Goal: Task Accomplishment & Management: Manage account settings

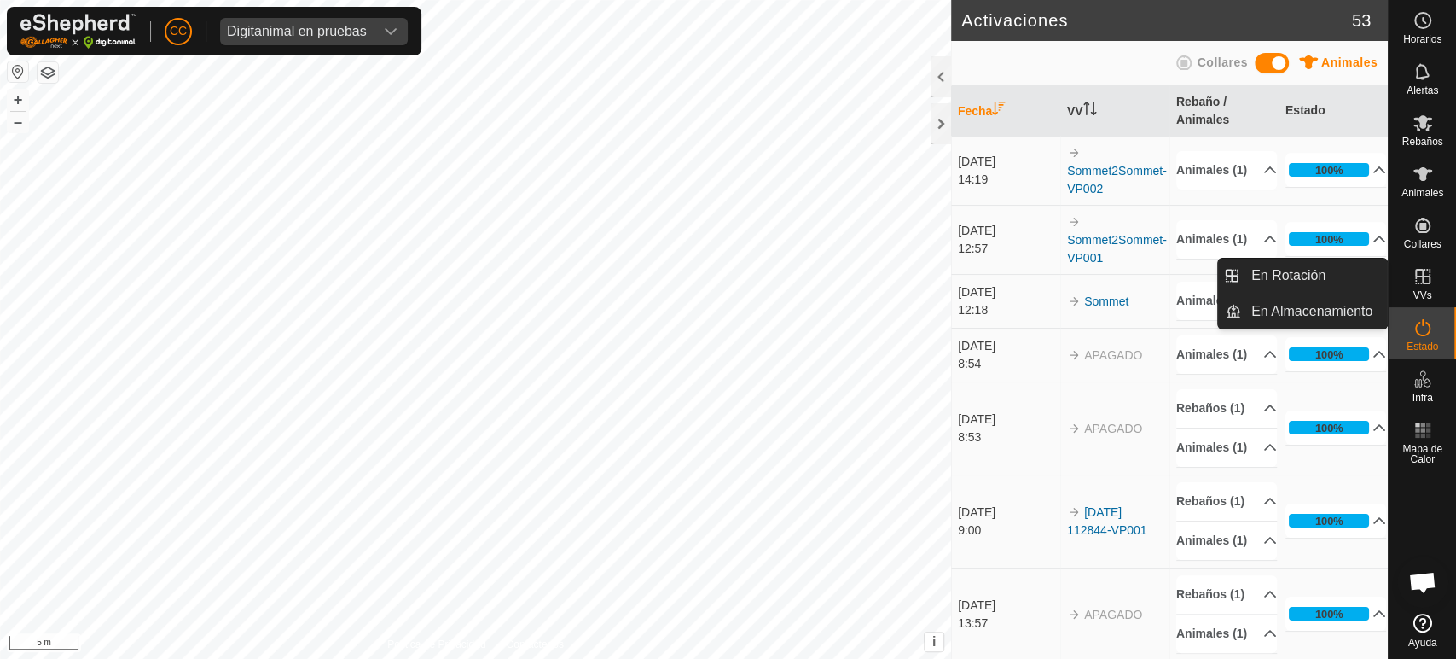
drag, startPoint x: 1424, startPoint y: 303, endPoint x: 1426, endPoint y: 284, distance: 18.8
click at [1426, 284] on icon at bounding box center [1423, 276] width 20 height 20
click at [1344, 265] on link "En Rotación" at bounding box center [1314, 275] width 146 height 34
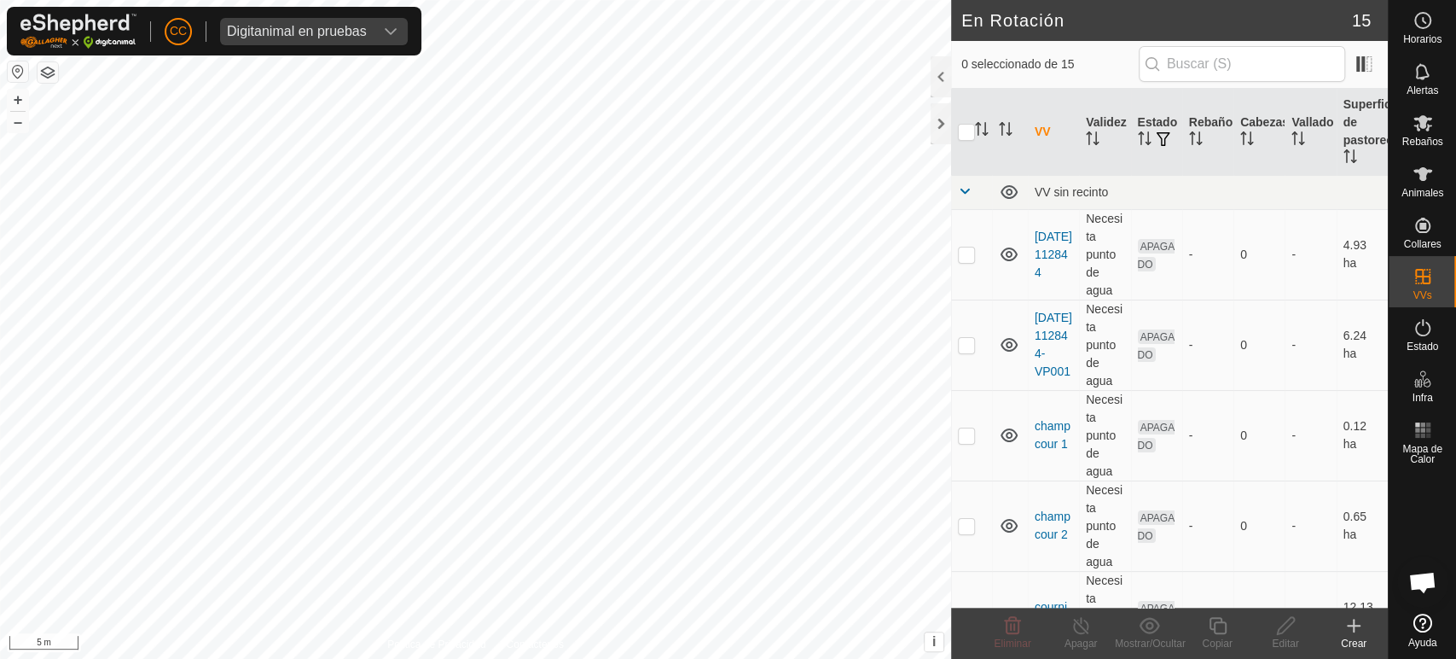
checkbox input "true"
click at [1213, 625] on icon at bounding box center [1217, 625] width 17 height 17
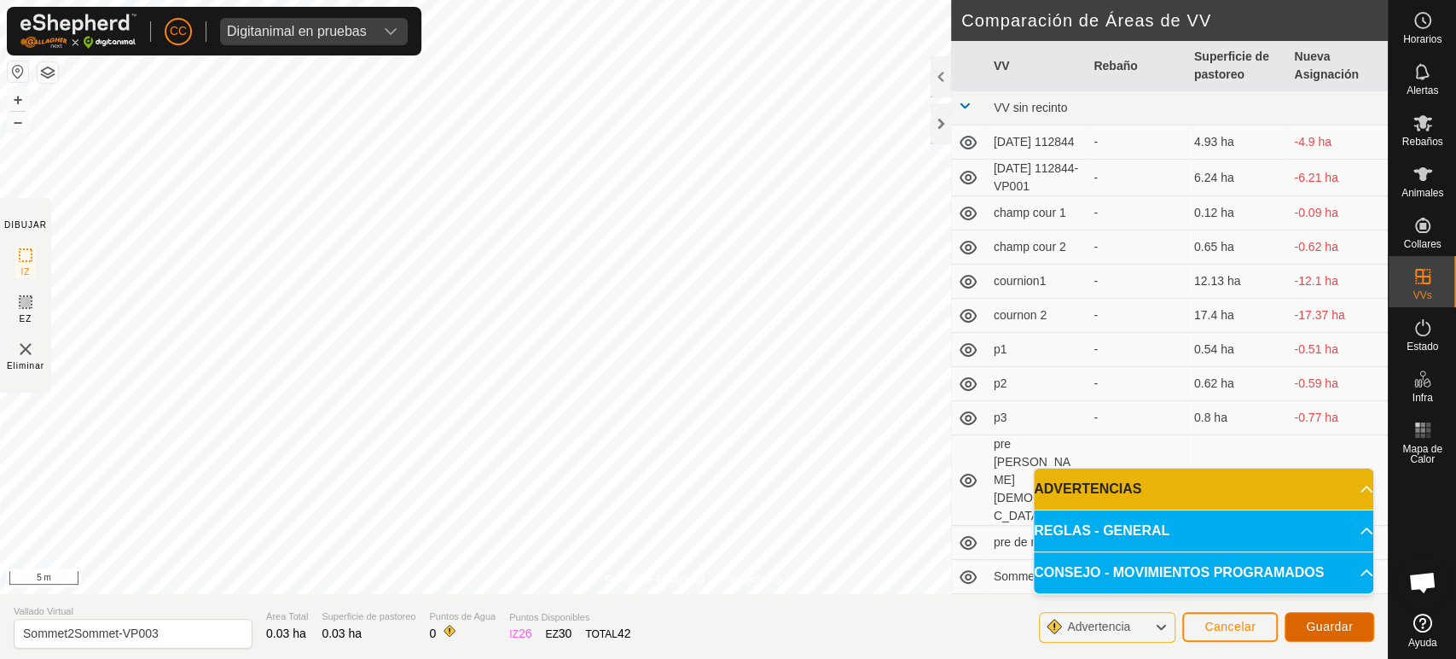
click at [1321, 625] on span "Guardar" at bounding box center [1329, 626] width 47 height 14
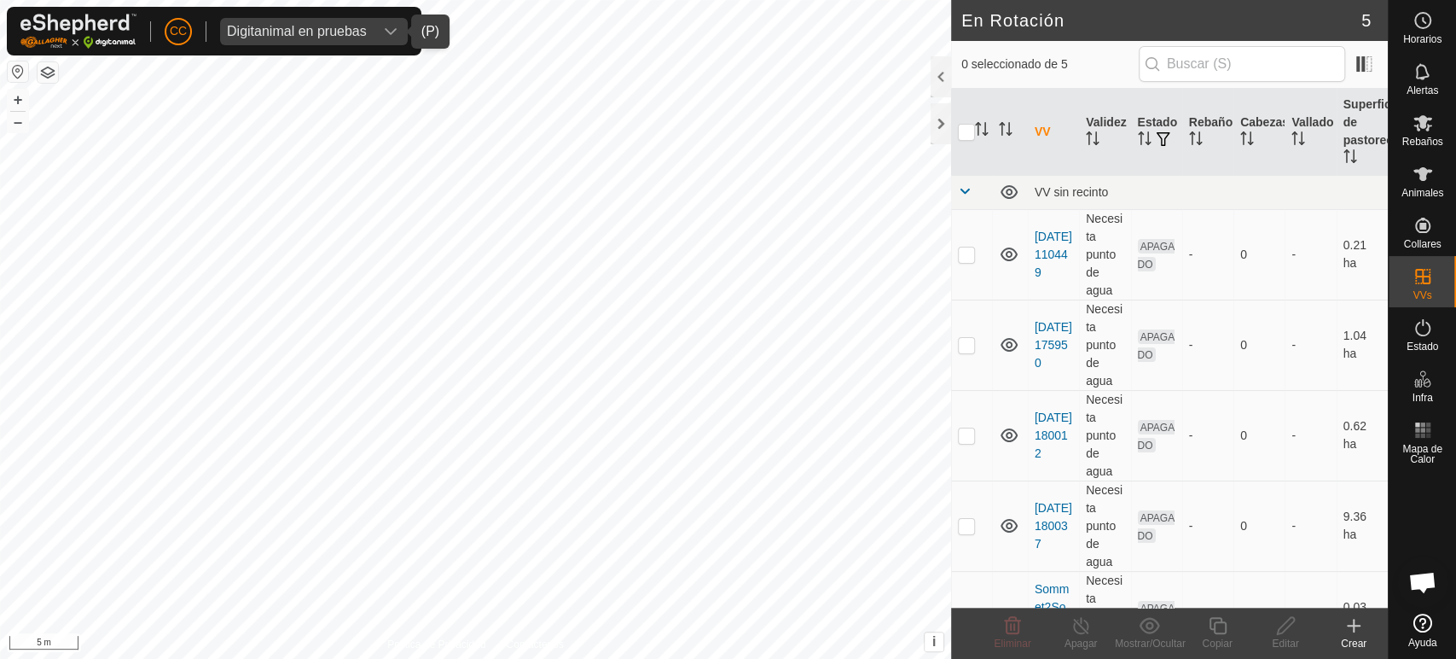
click at [317, 27] on div "Digitanimal en pruebas" at bounding box center [297, 32] width 140 height 14
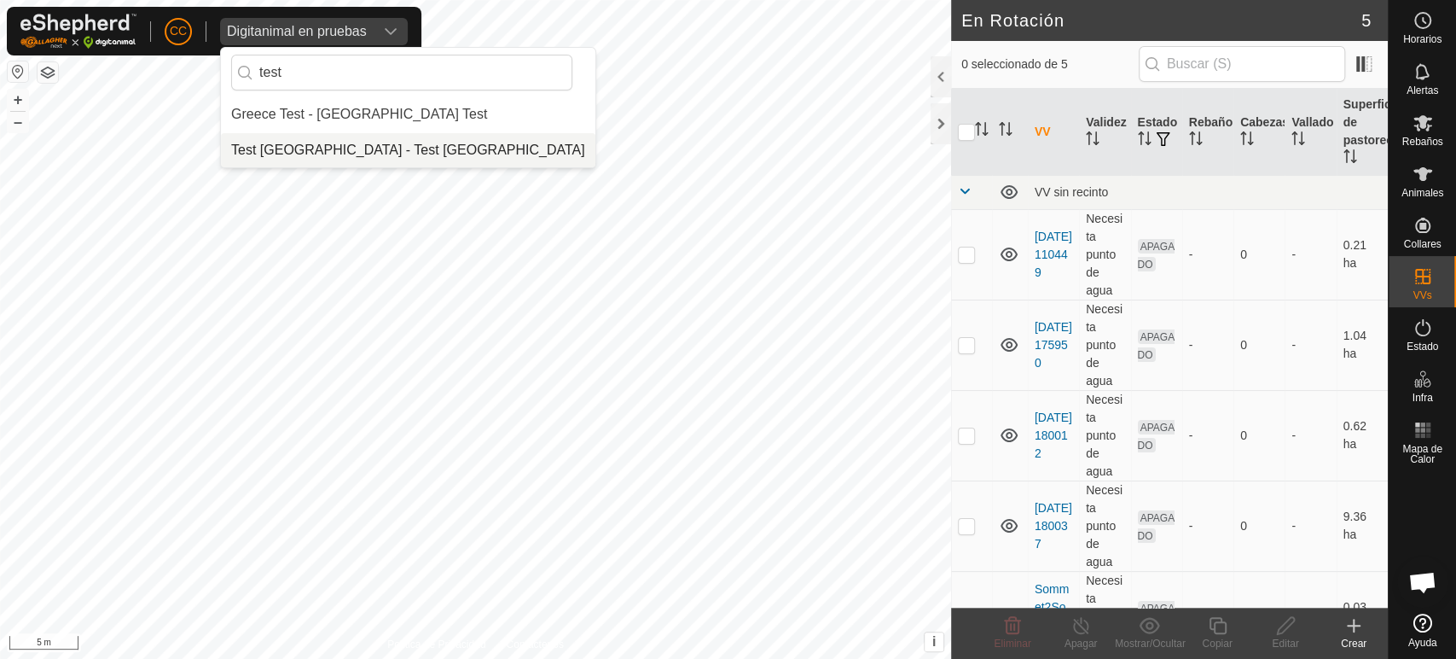
type input "test"
click at [302, 141] on li "Test [GEOGRAPHIC_DATA] - Test [GEOGRAPHIC_DATA]" at bounding box center [408, 150] width 375 height 34
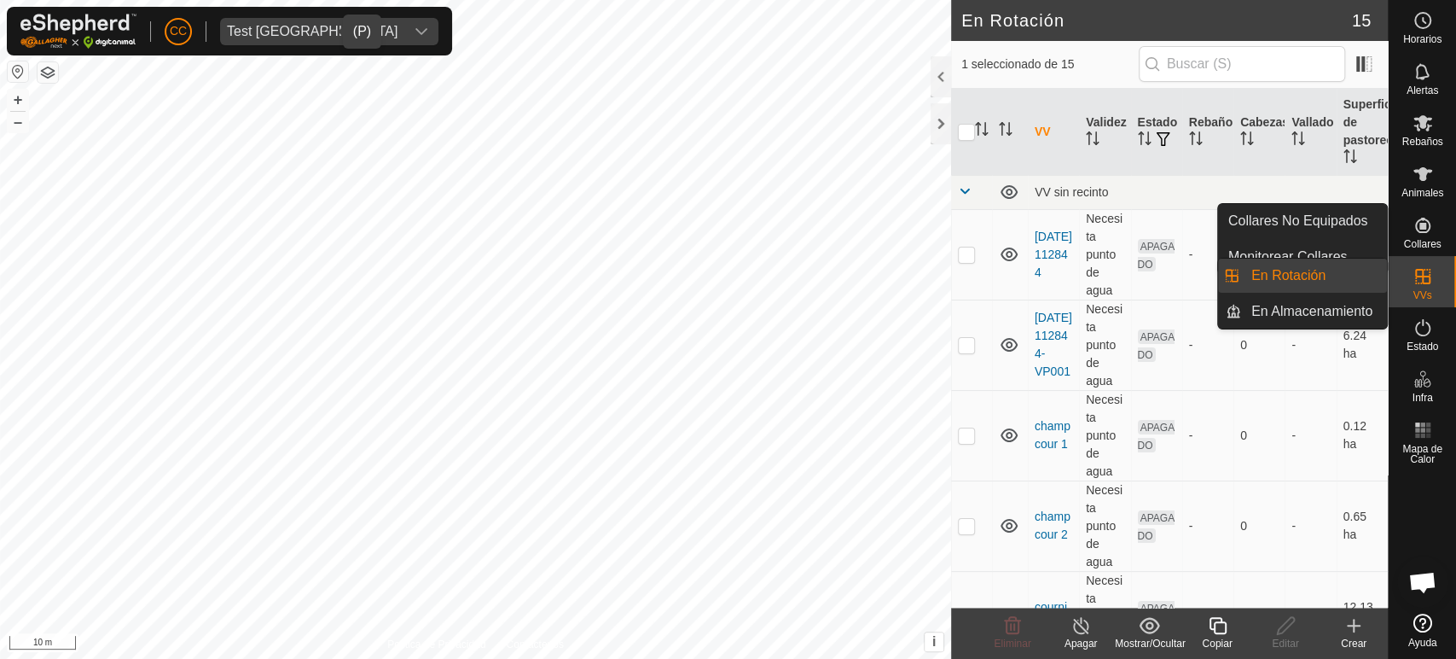
click at [1341, 632] on create-svg-icon at bounding box center [1354, 625] width 68 height 20
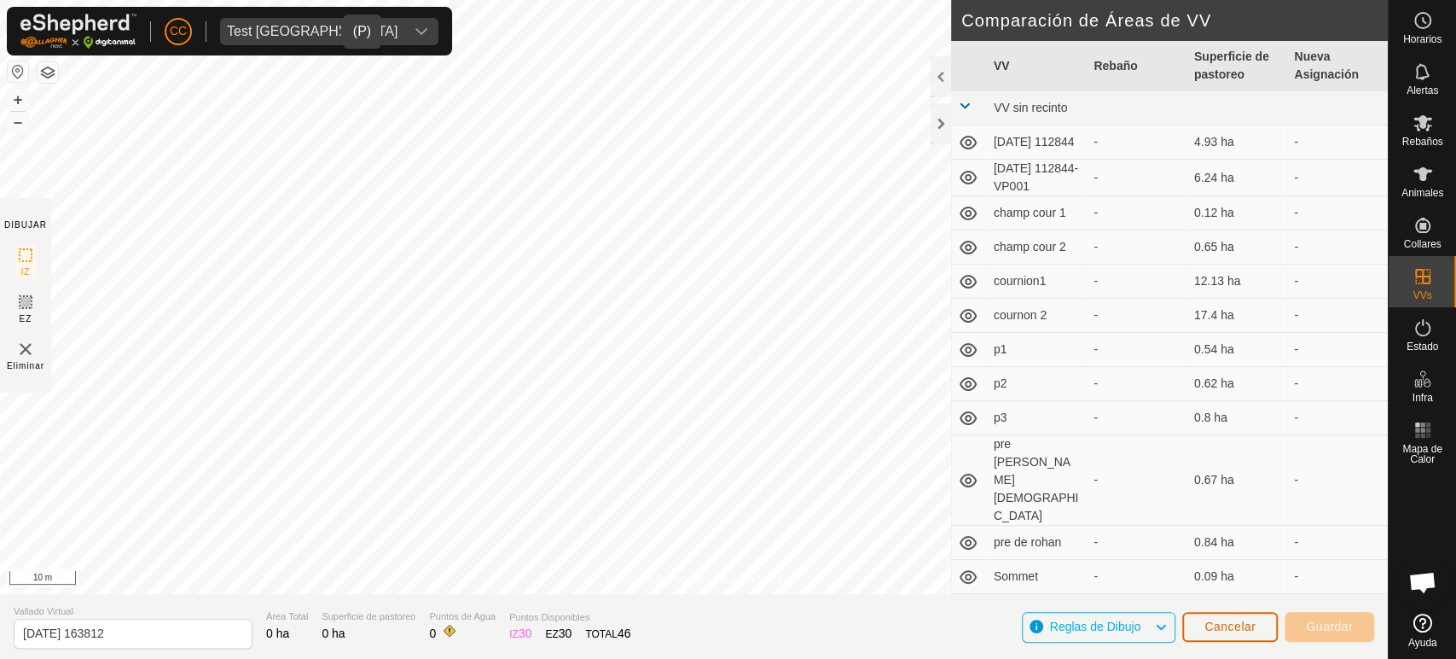
click at [1207, 614] on button "Cancelar" at bounding box center [1230, 627] width 96 height 30
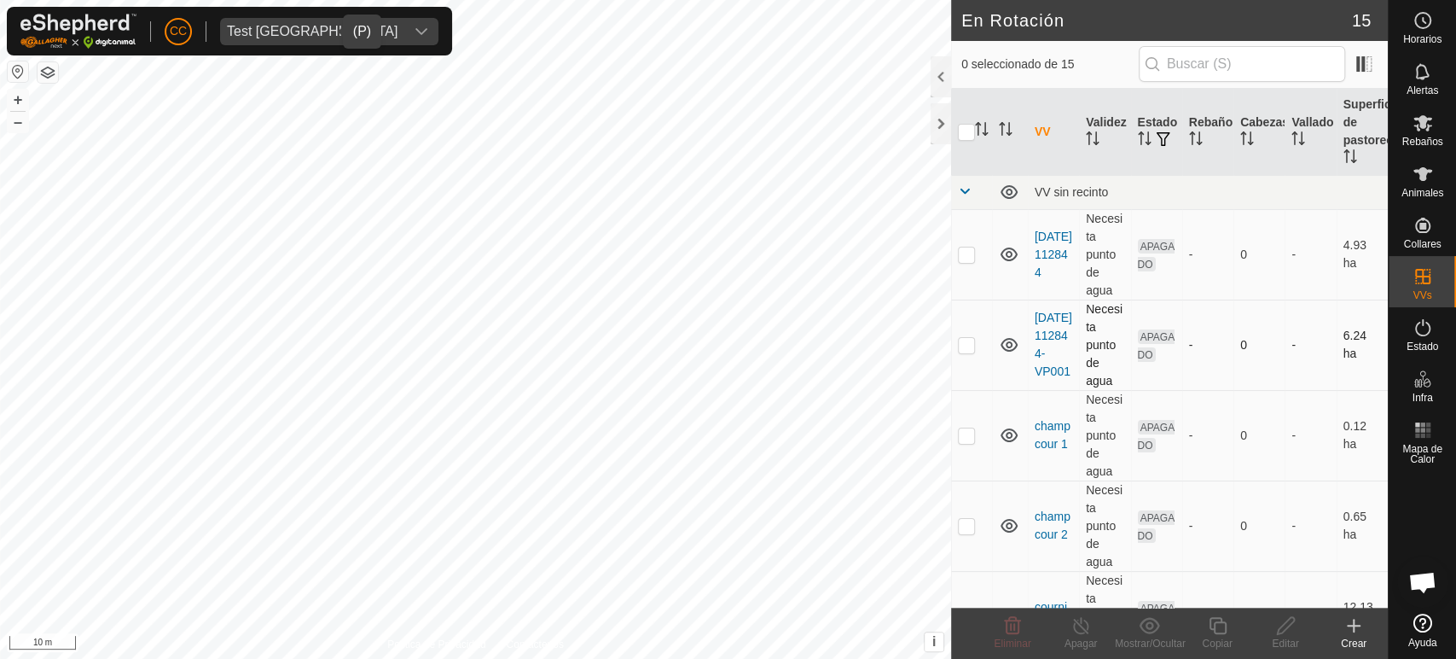
checkbox input "true"
click at [1208, 630] on icon at bounding box center [1217, 625] width 21 height 20
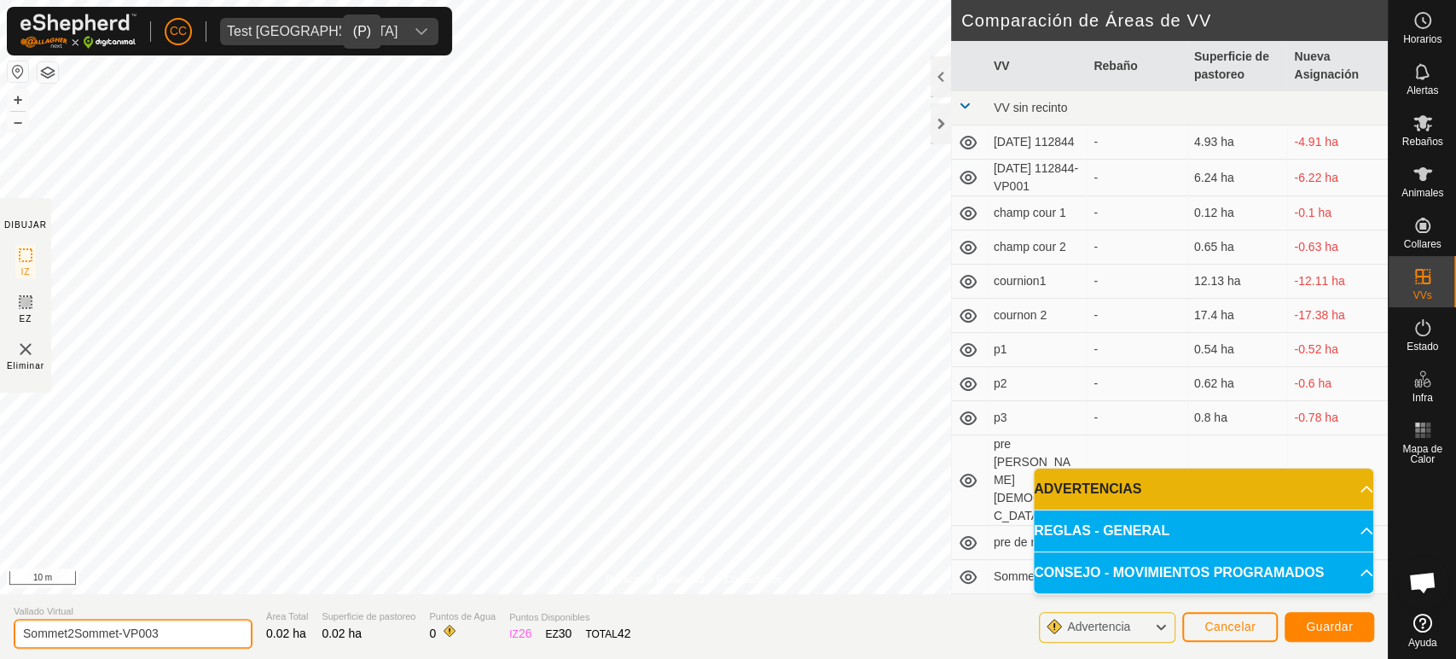
click at [171, 619] on input "Sommet2Sommet-VP003" at bounding box center [133, 633] width 239 height 30
type input "Sommet_3"
click at [1298, 628] on button "Guardar" at bounding box center [1330, 627] width 90 height 30
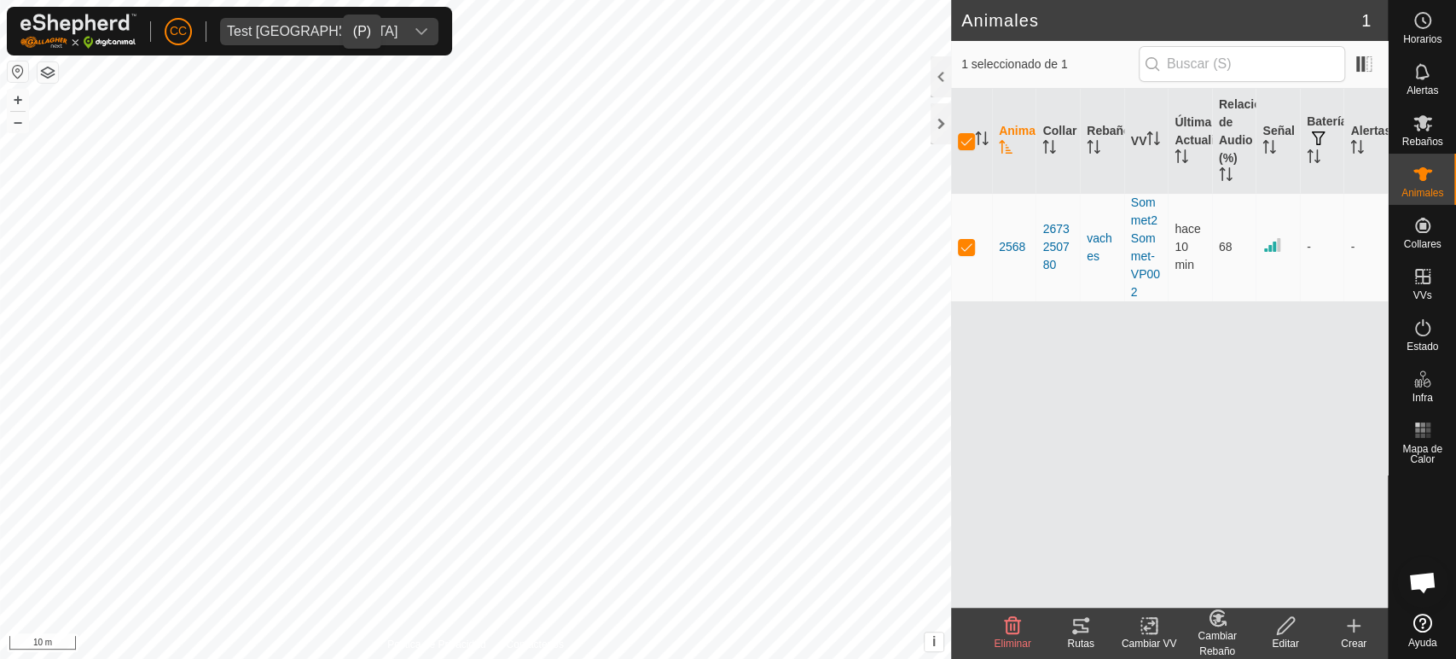
click at [1139, 615] on icon at bounding box center [1149, 625] width 21 height 20
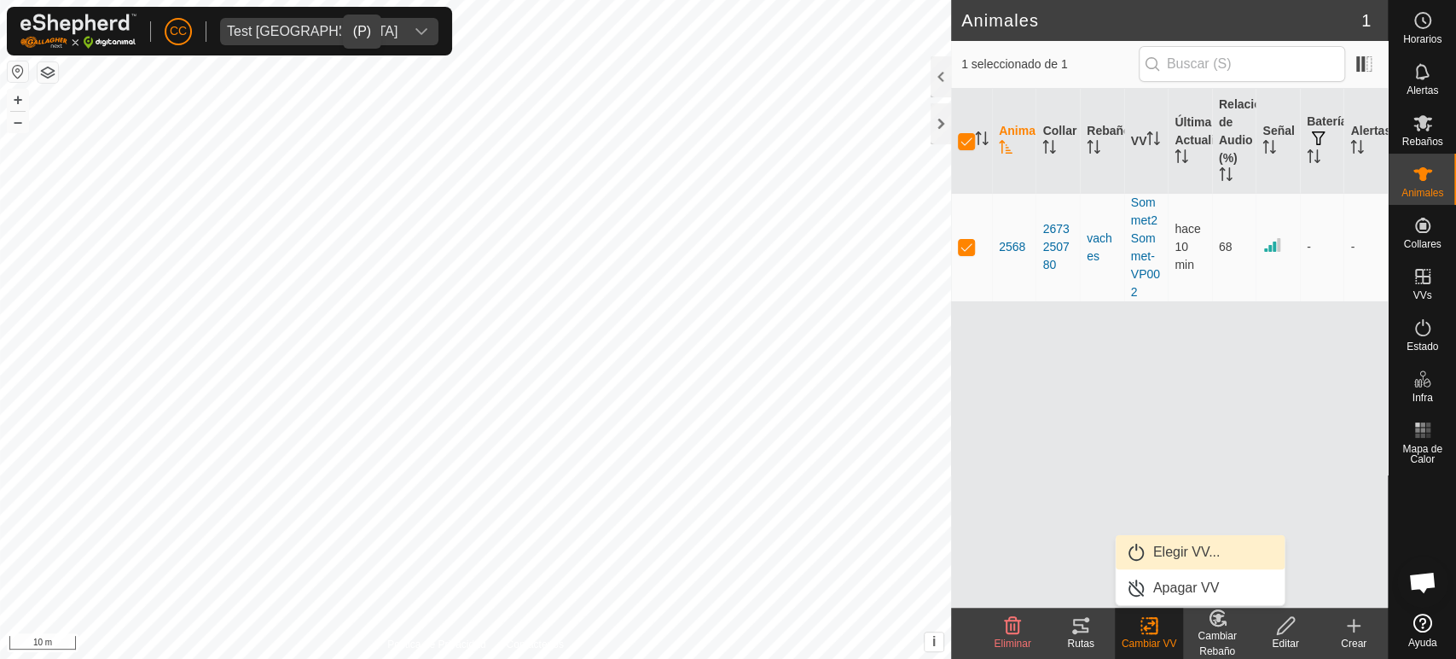
click at [1175, 560] on link "Elegir VV..." at bounding box center [1200, 552] width 169 height 34
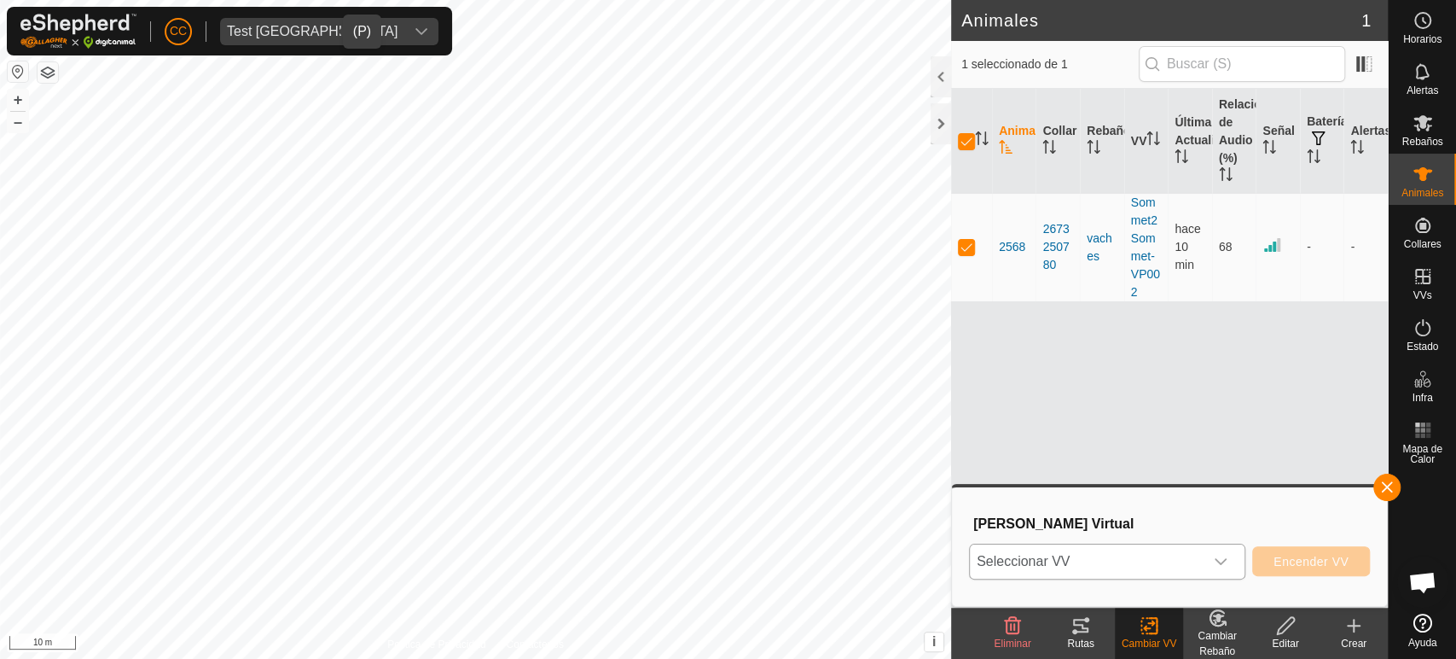
click at [1111, 565] on span "Seleccionar VV" at bounding box center [1087, 561] width 234 height 34
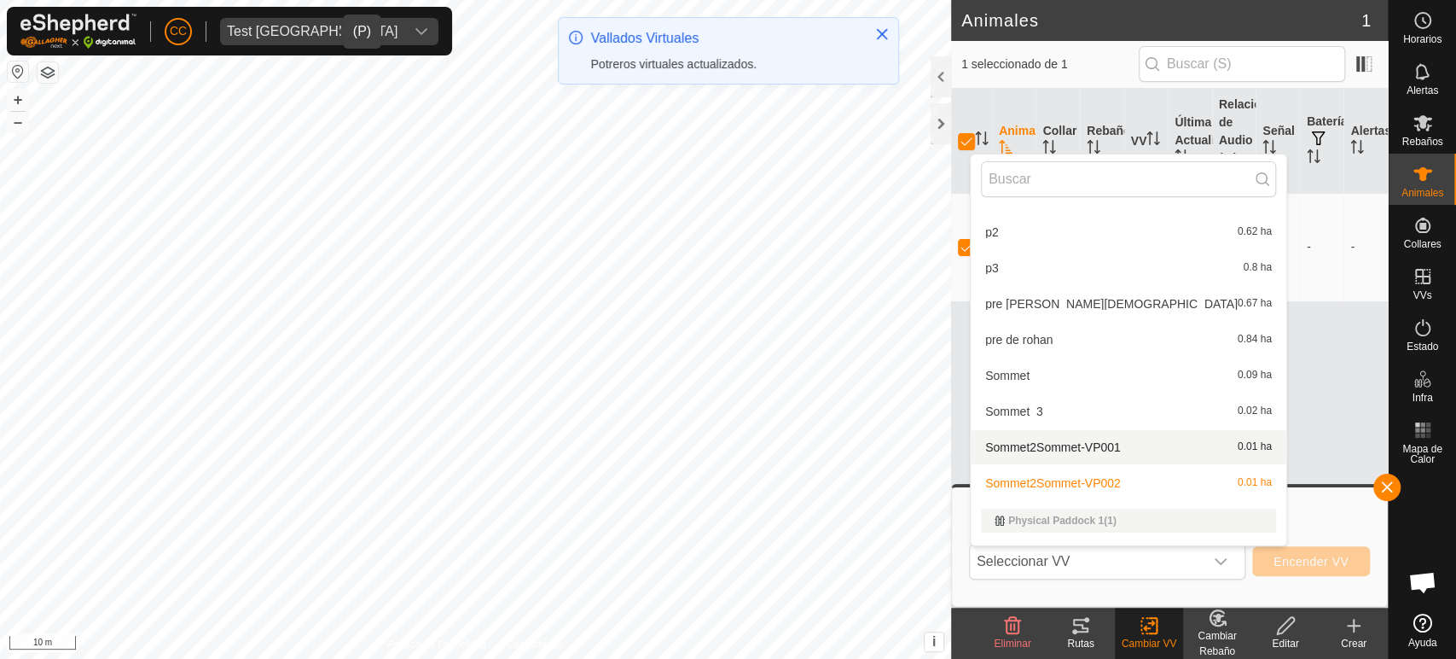
scroll to position [278, 0]
click at [1112, 410] on li "Sommet_3 0.02 ha" at bounding box center [1129, 412] width 316 height 34
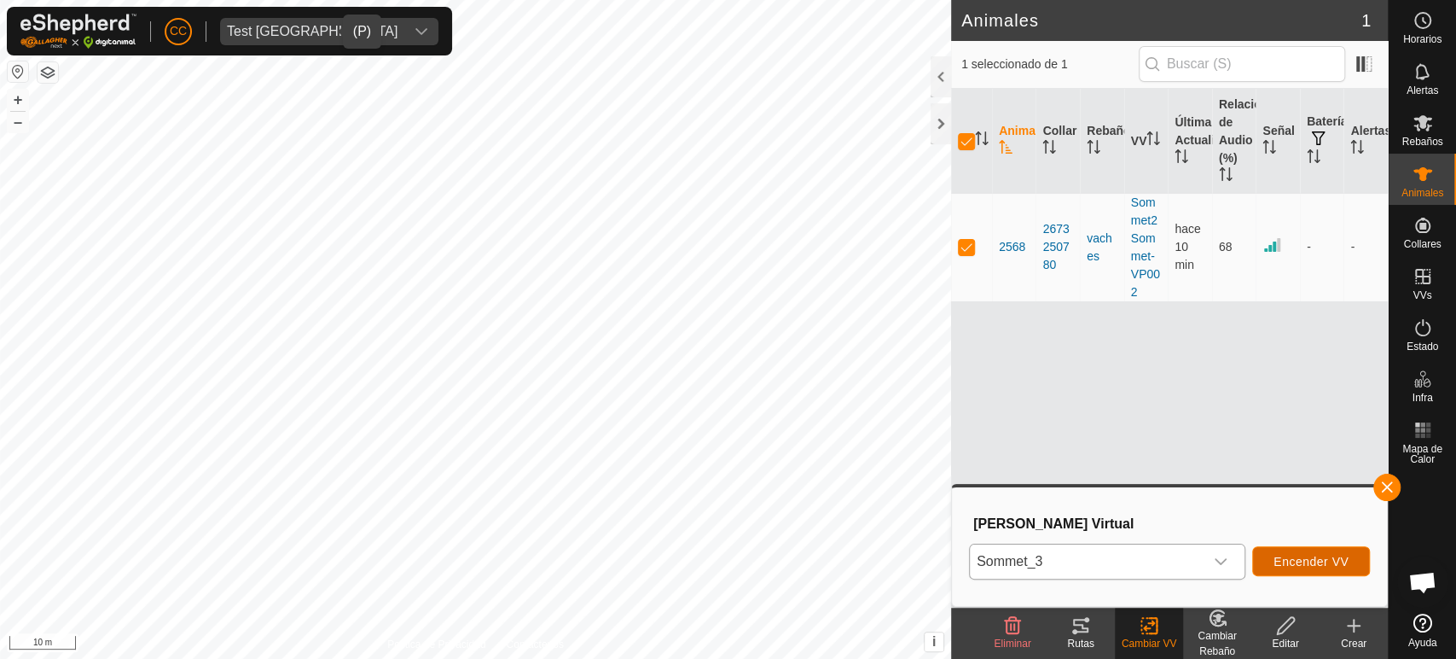
click at [1327, 552] on button "Encender VV" at bounding box center [1311, 561] width 118 height 30
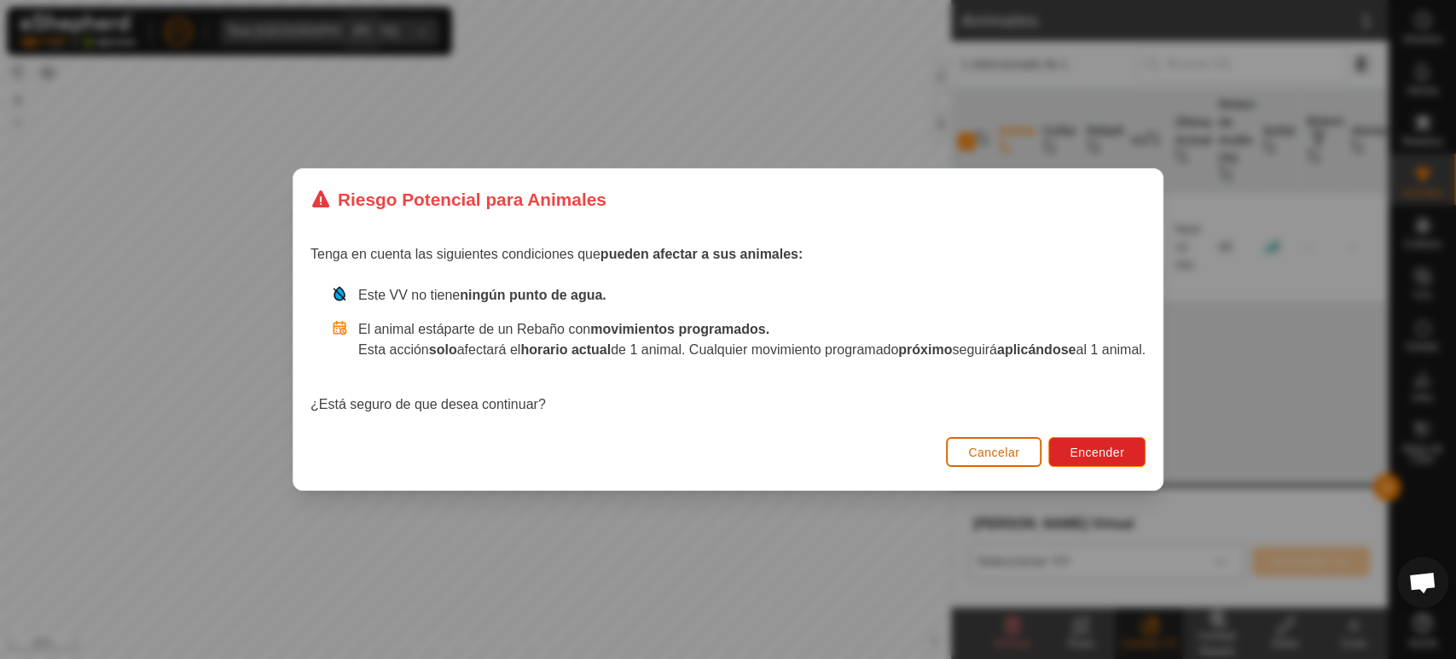
click at [1042, 452] on button "Cancelar" at bounding box center [994, 452] width 96 height 30
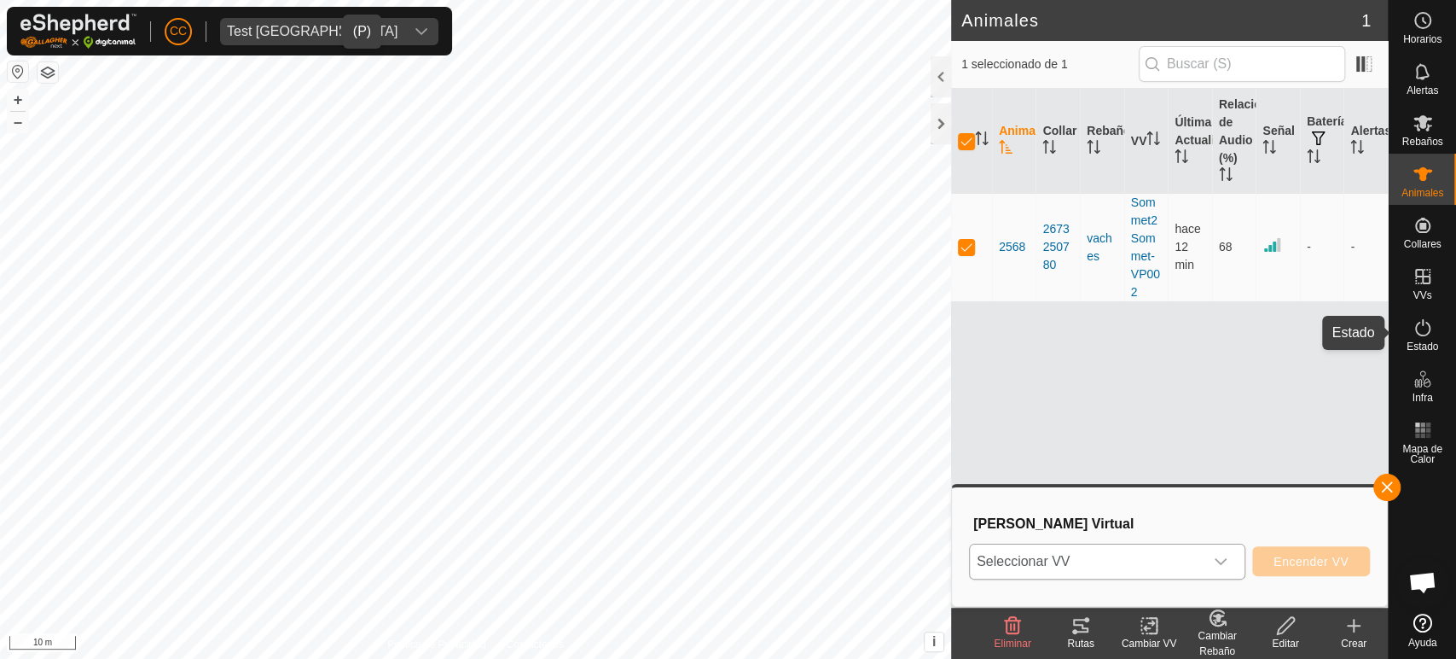
click at [1428, 334] on icon at bounding box center [1423, 327] width 20 height 20
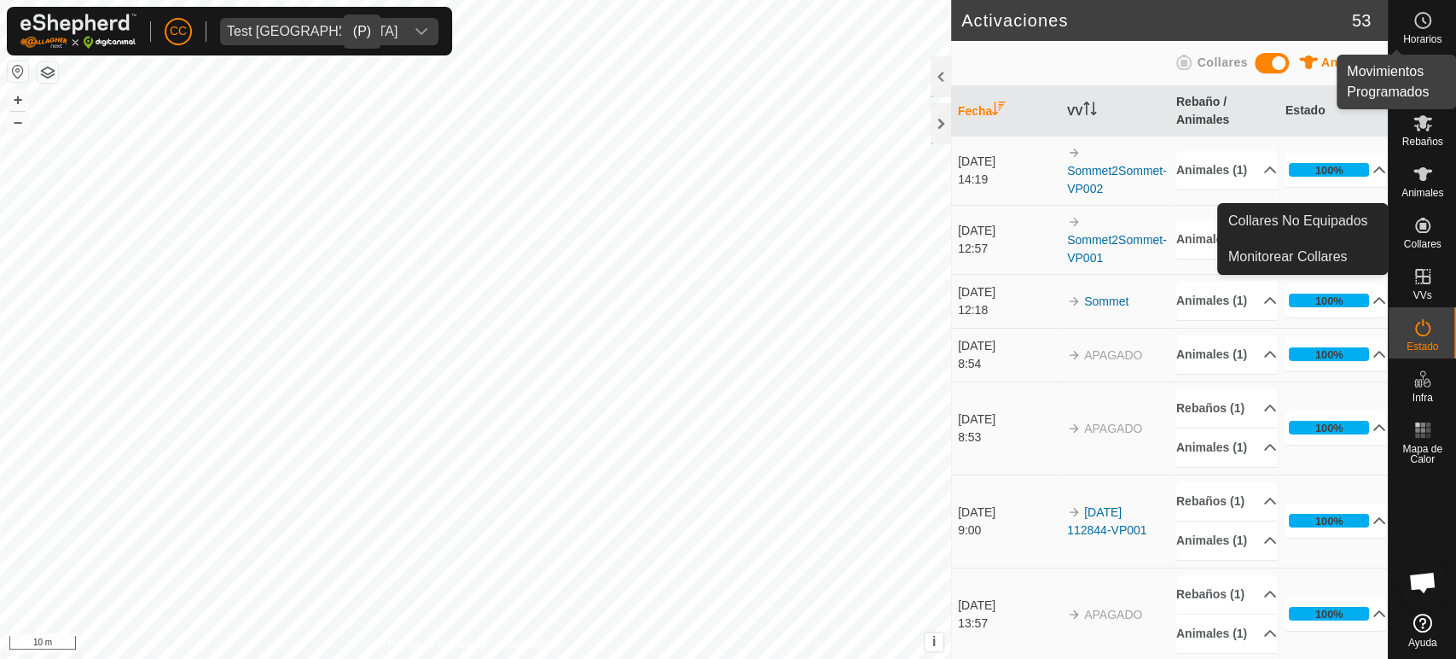
click at [1439, 34] on span "Horarios" at bounding box center [1422, 39] width 38 height 10
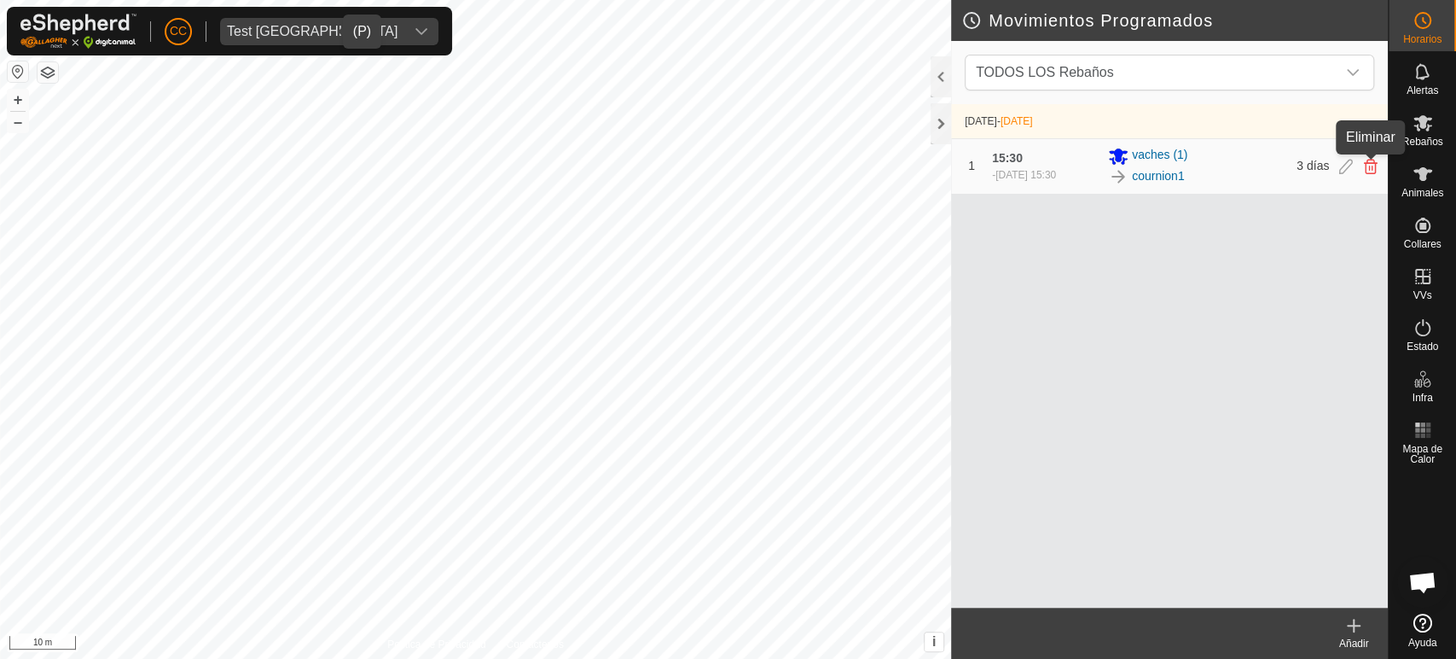
click at [1372, 164] on icon at bounding box center [1371, 166] width 14 height 15
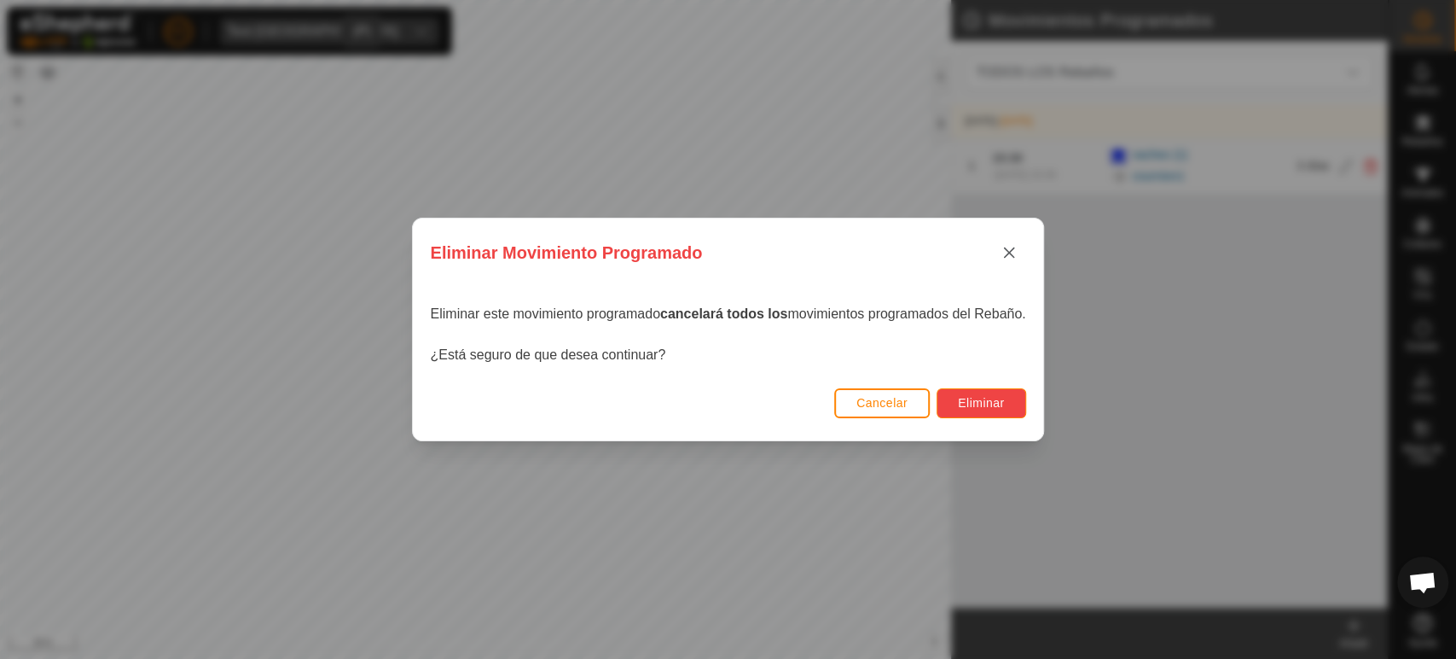
click at [971, 404] on span "Eliminar" at bounding box center [981, 403] width 47 height 14
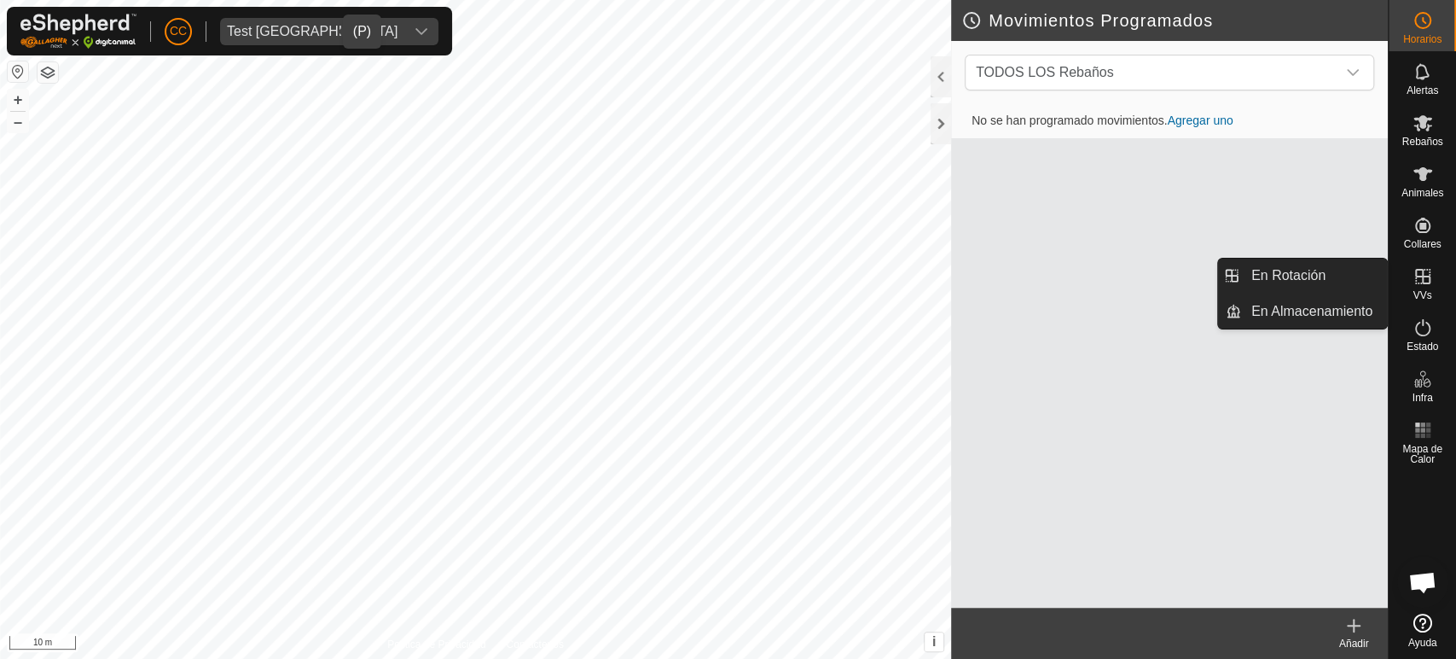
click at [1430, 272] on icon at bounding box center [1423, 276] width 20 height 20
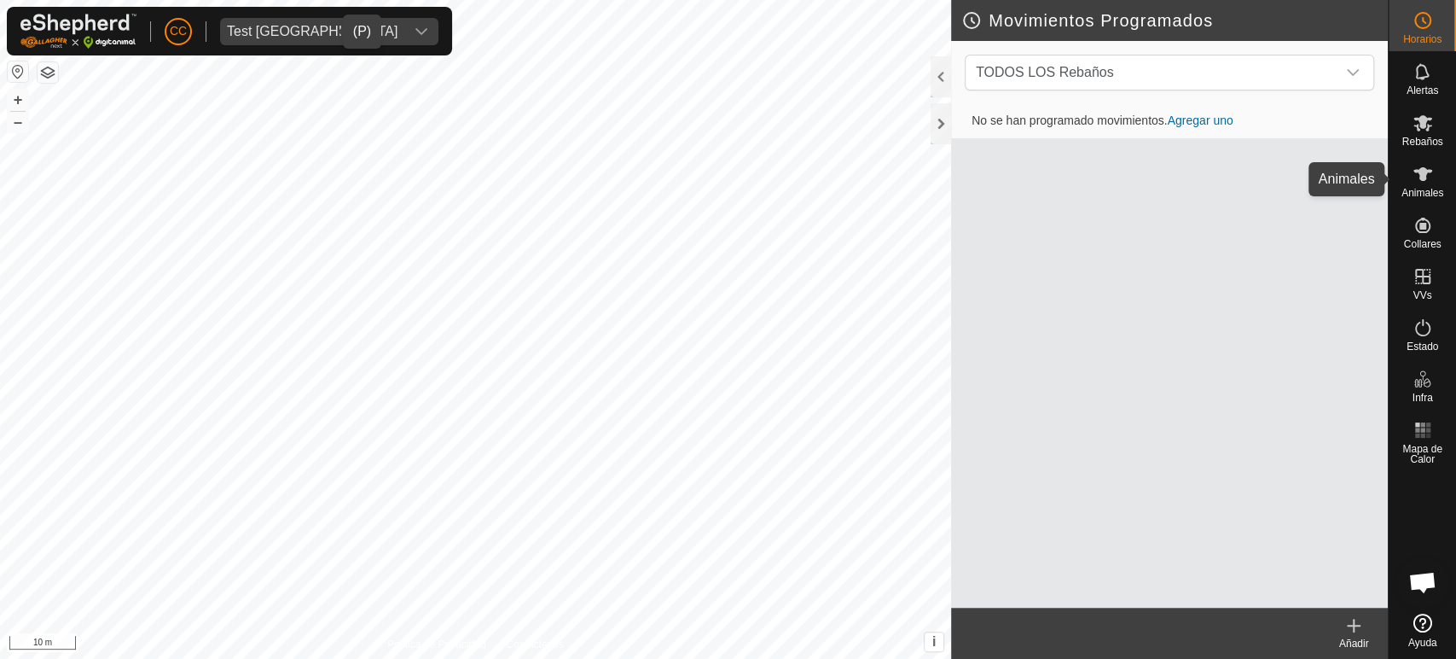
click at [1426, 200] on div "Animales" at bounding box center [1422, 179] width 67 height 51
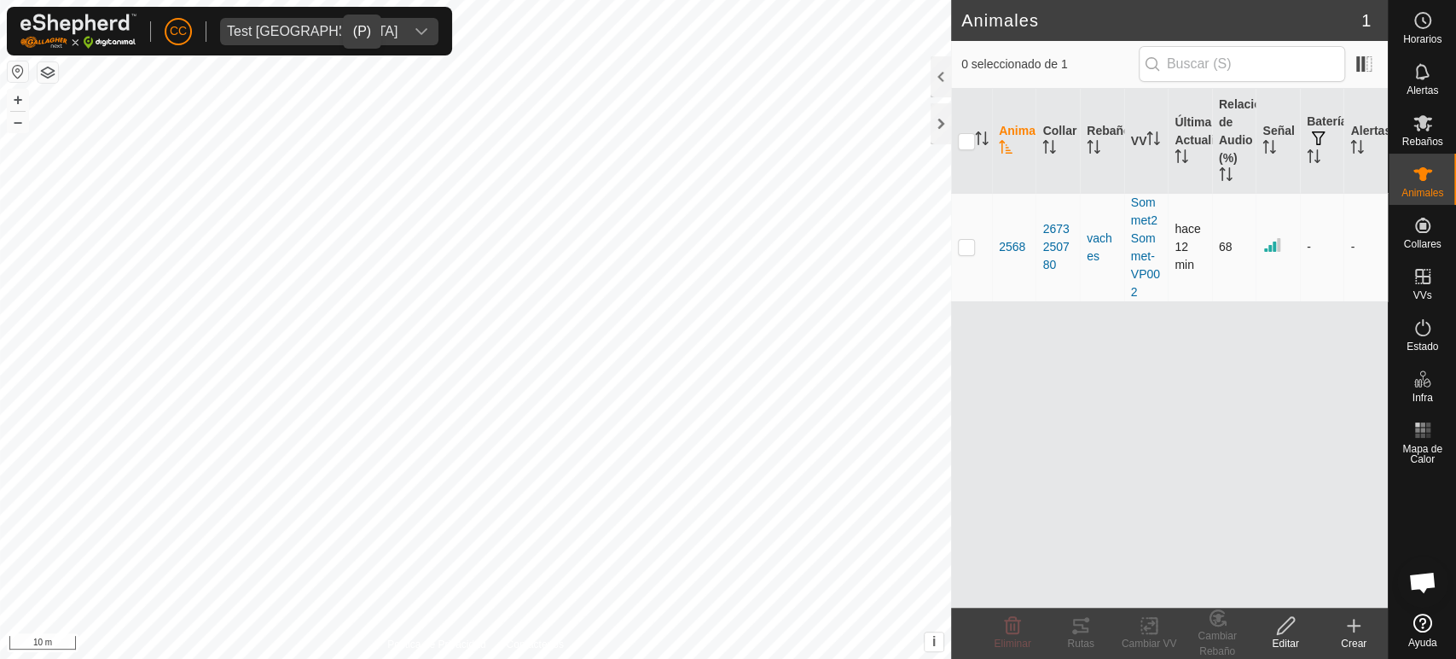
click at [975, 244] on td at bounding box center [971, 247] width 41 height 108
checkbox input "true"
click at [1149, 633] on icon at bounding box center [1153, 625] width 8 height 15
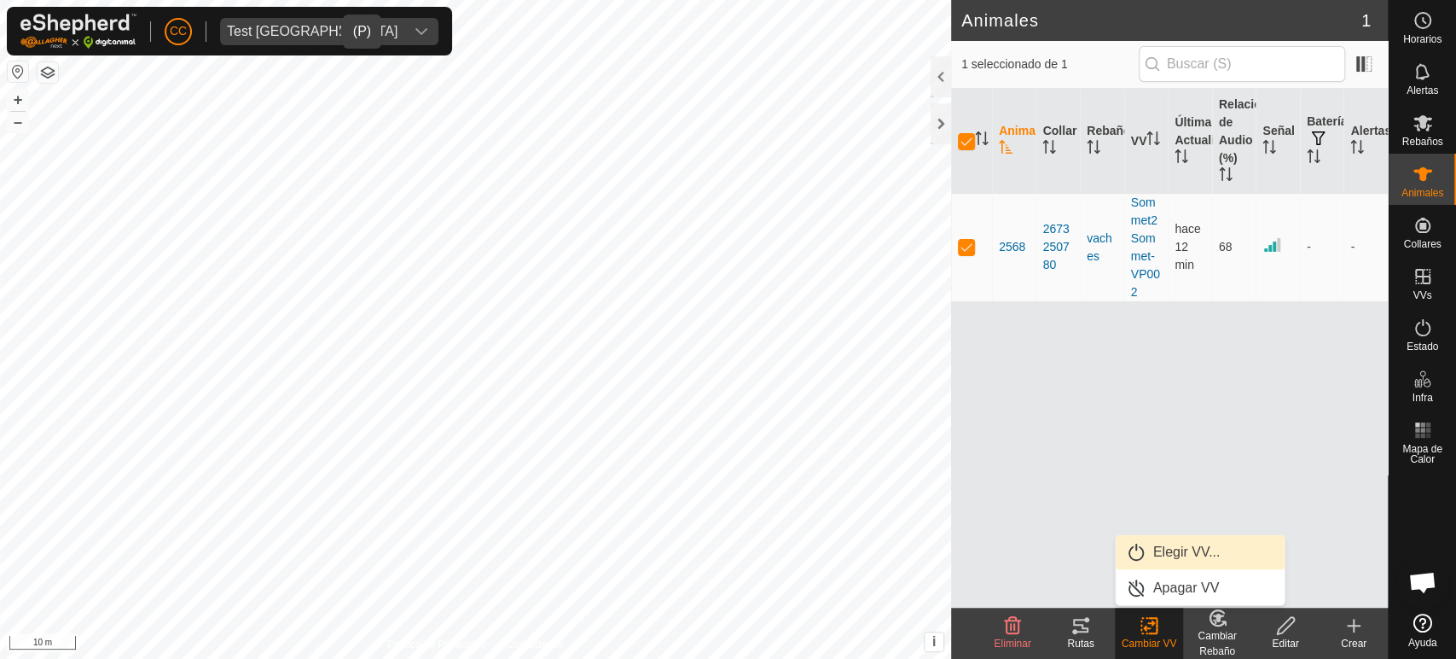
click at [1182, 543] on link "Elegir VV..." at bounding box center [1200, 552] width 169 height 34
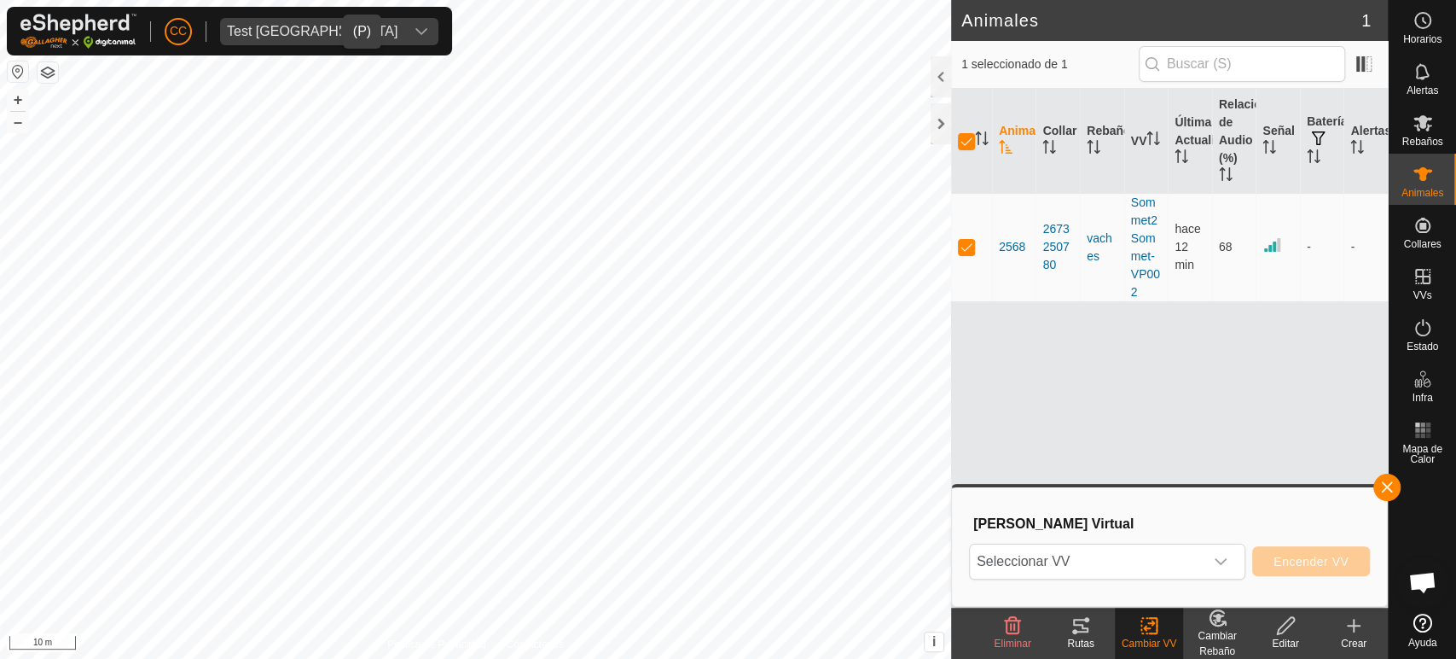
click at [1192, 541] on div "Seleccionar VV Encender VV" at bounding box center [1169, 561] width 401 height 41
click at [1196, 556] on span "Seleccionar VV" at bounding box center [1087, 561] width 234 height 34
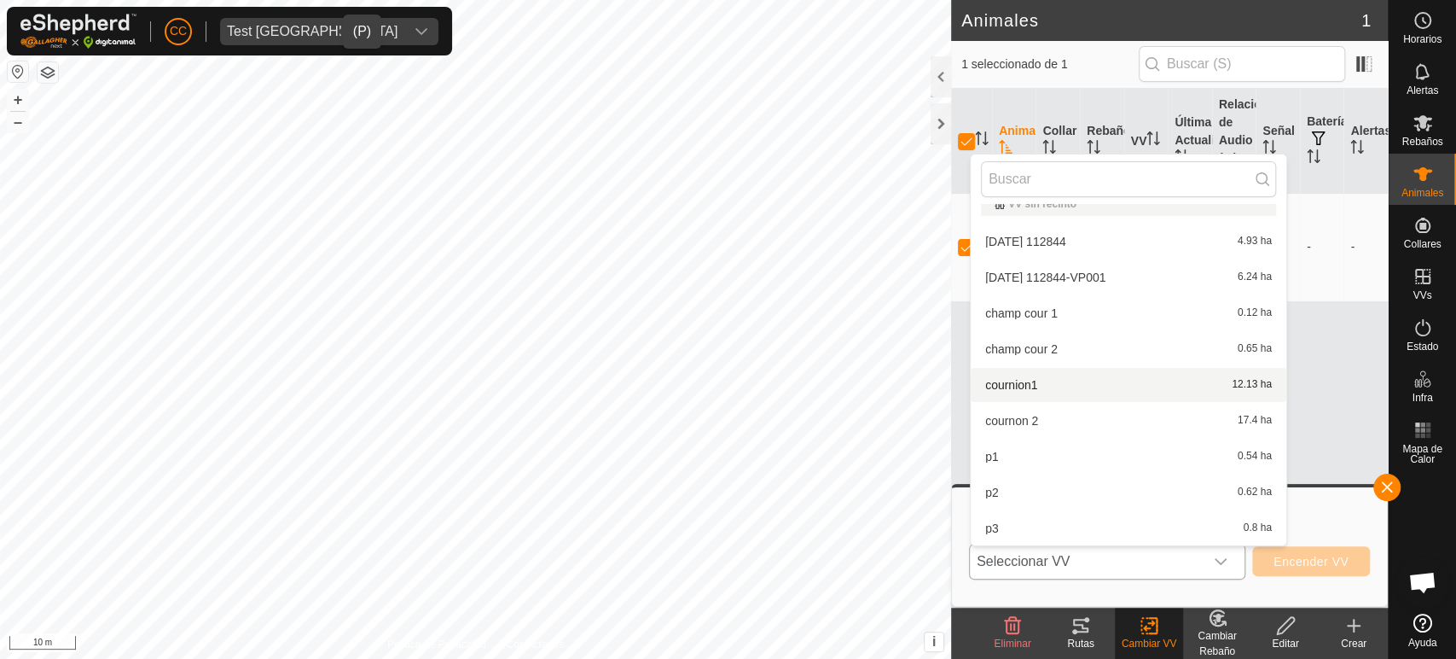
scroll to position [308, 0]
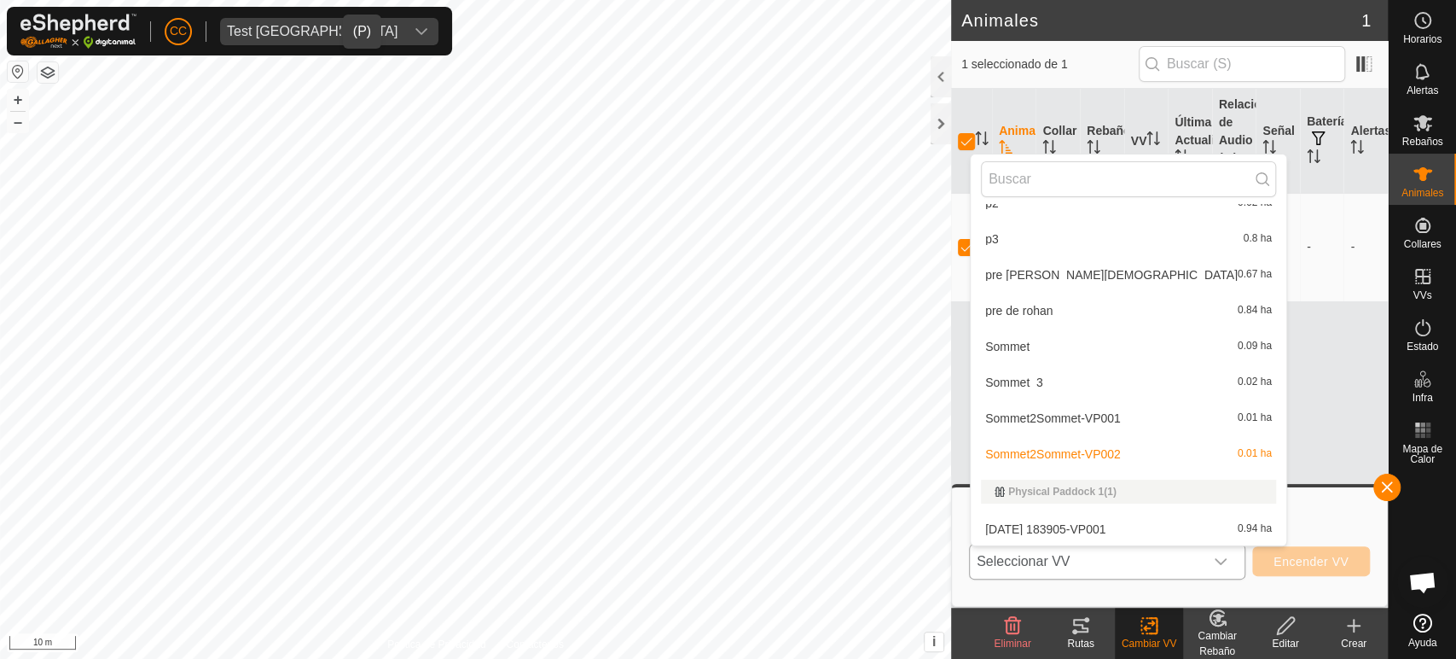
click at [1076, 387] on li "Sommet_3 0.02 ha" at bounding box center [1129, 382] width 316 height 34
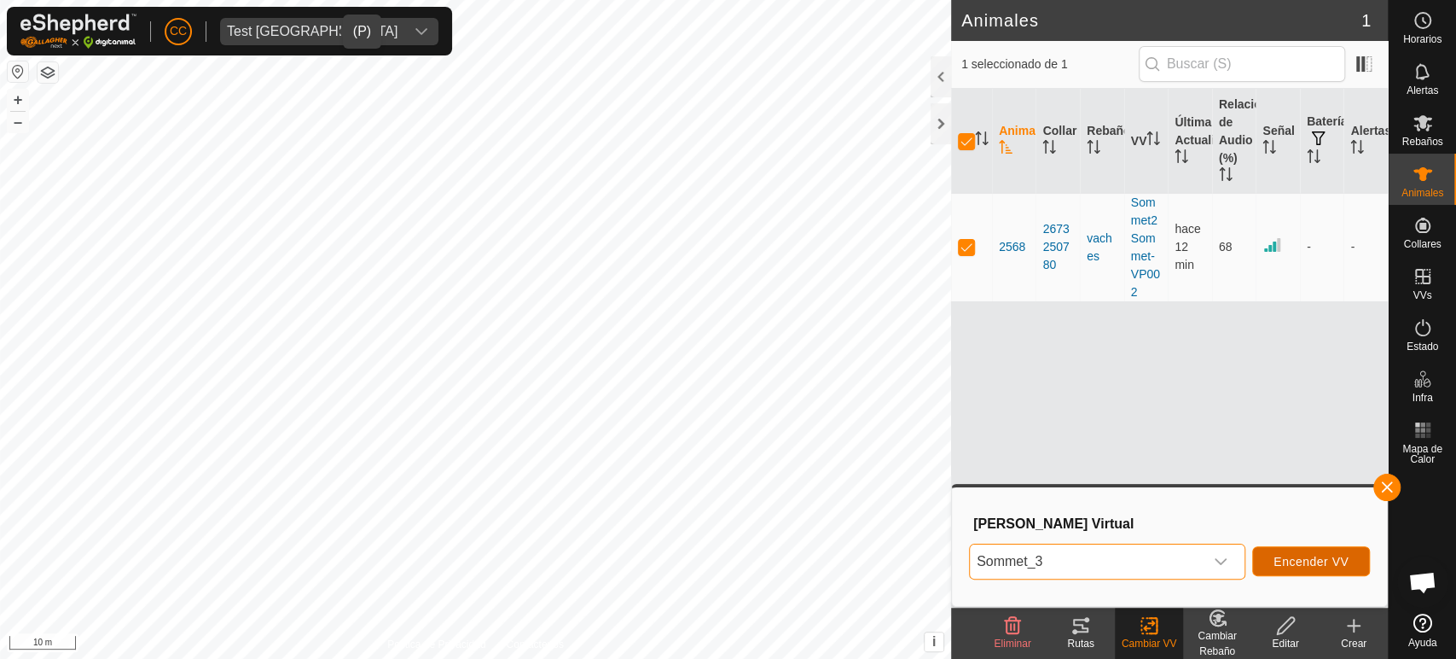
click at [1313, 560] on span "Encender VV" at bounding box center [1311, 562] width 75 height 14
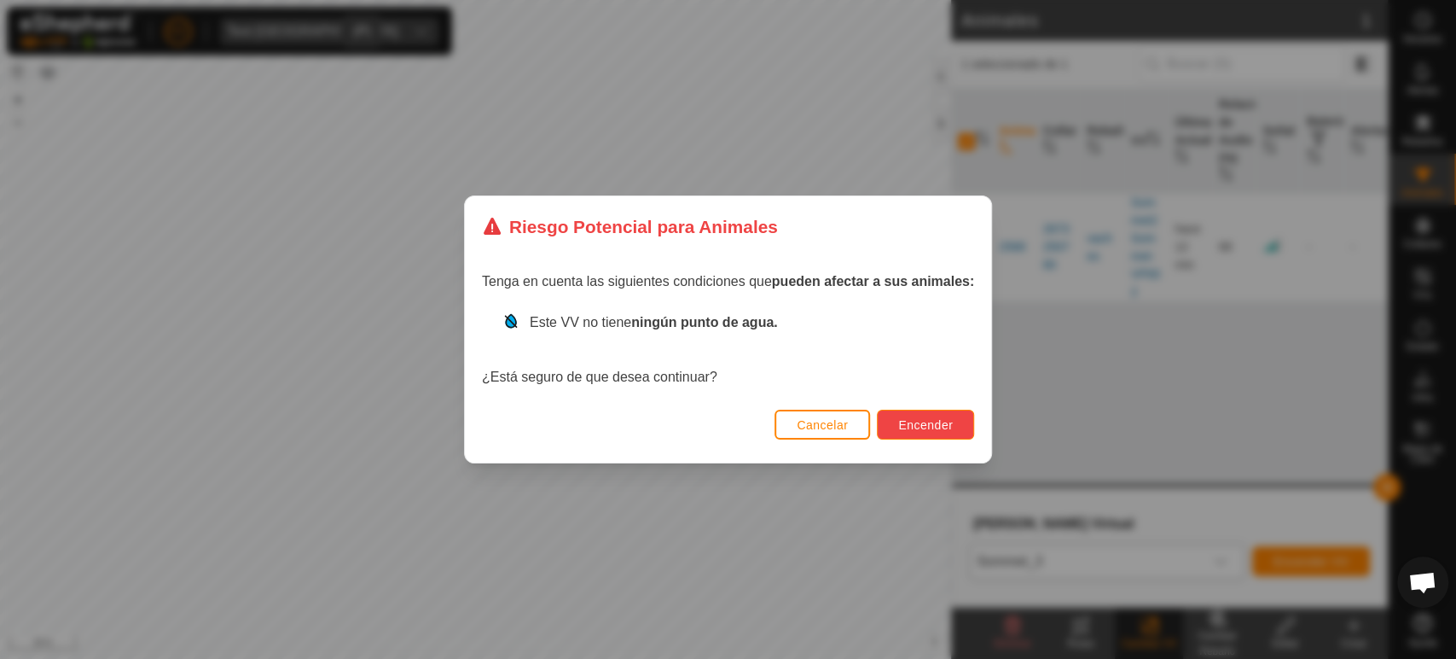
click at [942, 425] on span "Encender" at bounding box center [925, 425] width 55 height 14
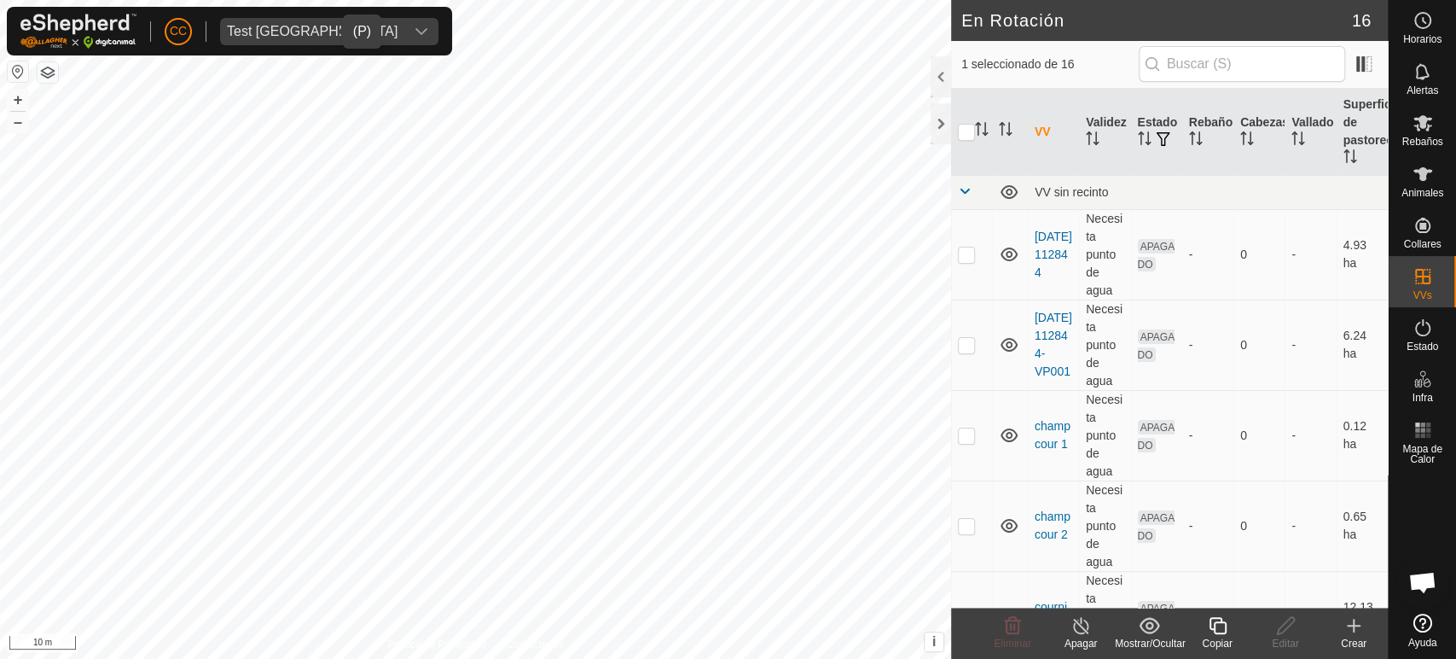
checkbox input "true"
checkbox input "false"
click at [1021, 633] on icon at bounding box center [1012, 625] width 20 height 20
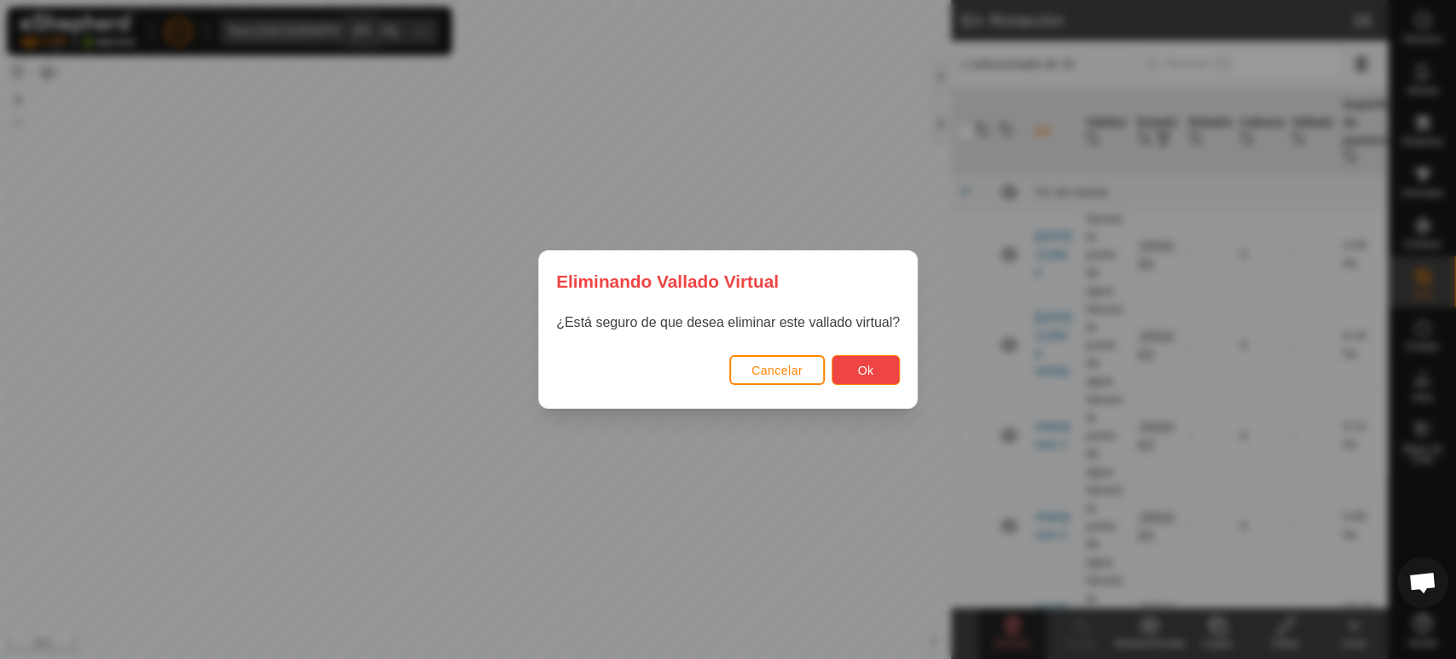
click at [870, 374] on span "Ok" at bounding box center [866, 370] width 16 height 14
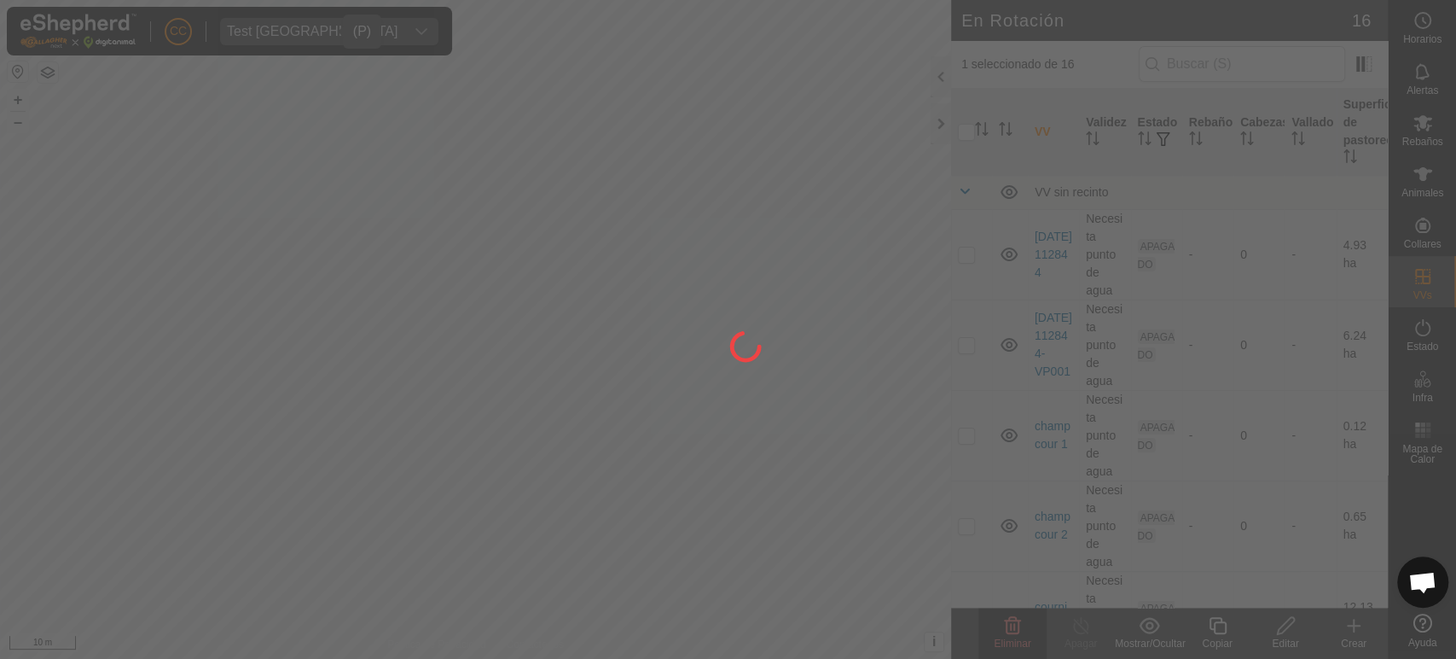
checkbox input "false"
